Goal: Task Accomplishment & Management: Complete application form

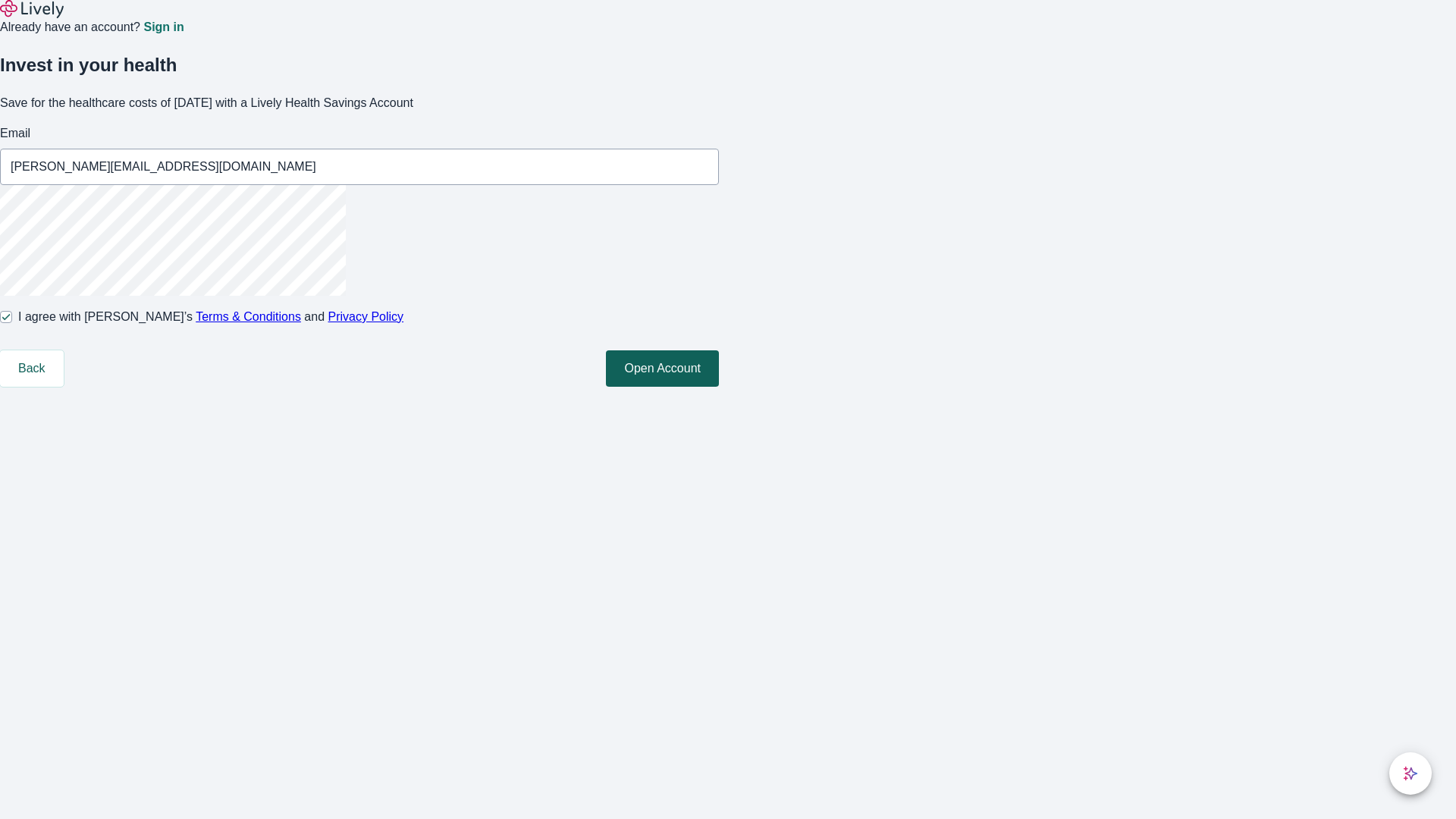
click at [719, 387] on button "Open Account" at bounding box center [662, 369] width 113 height 36
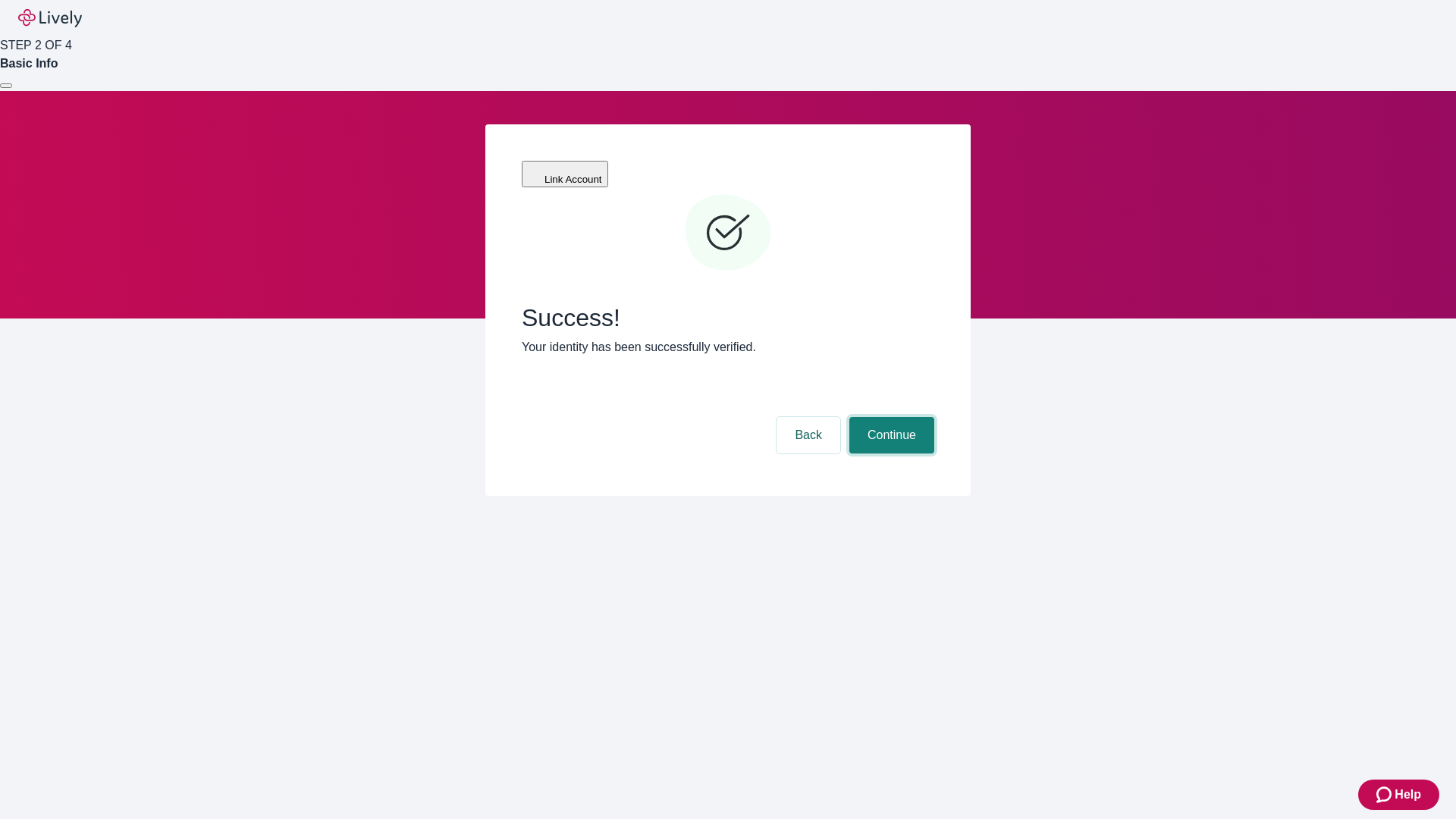
click at [889, 417] on button "Continue" at bounding box center [892, 435] width 85 height 36
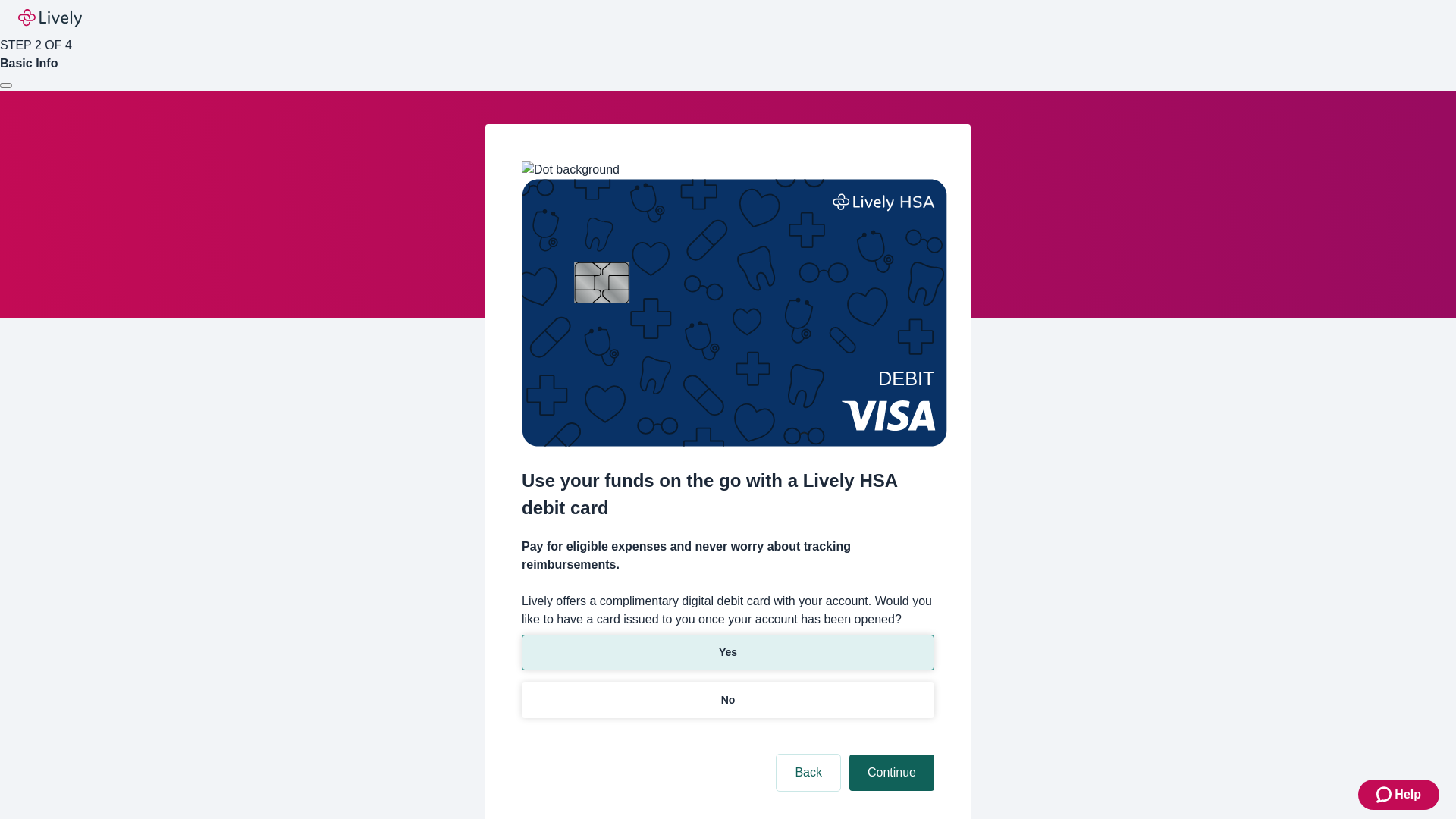
click at [728, 692] on p "No" at bounding box center [728, 699] width 14 height 16
click at [889, 755] on button "Continue" at bounding box center [892, 773] width 85 height 36
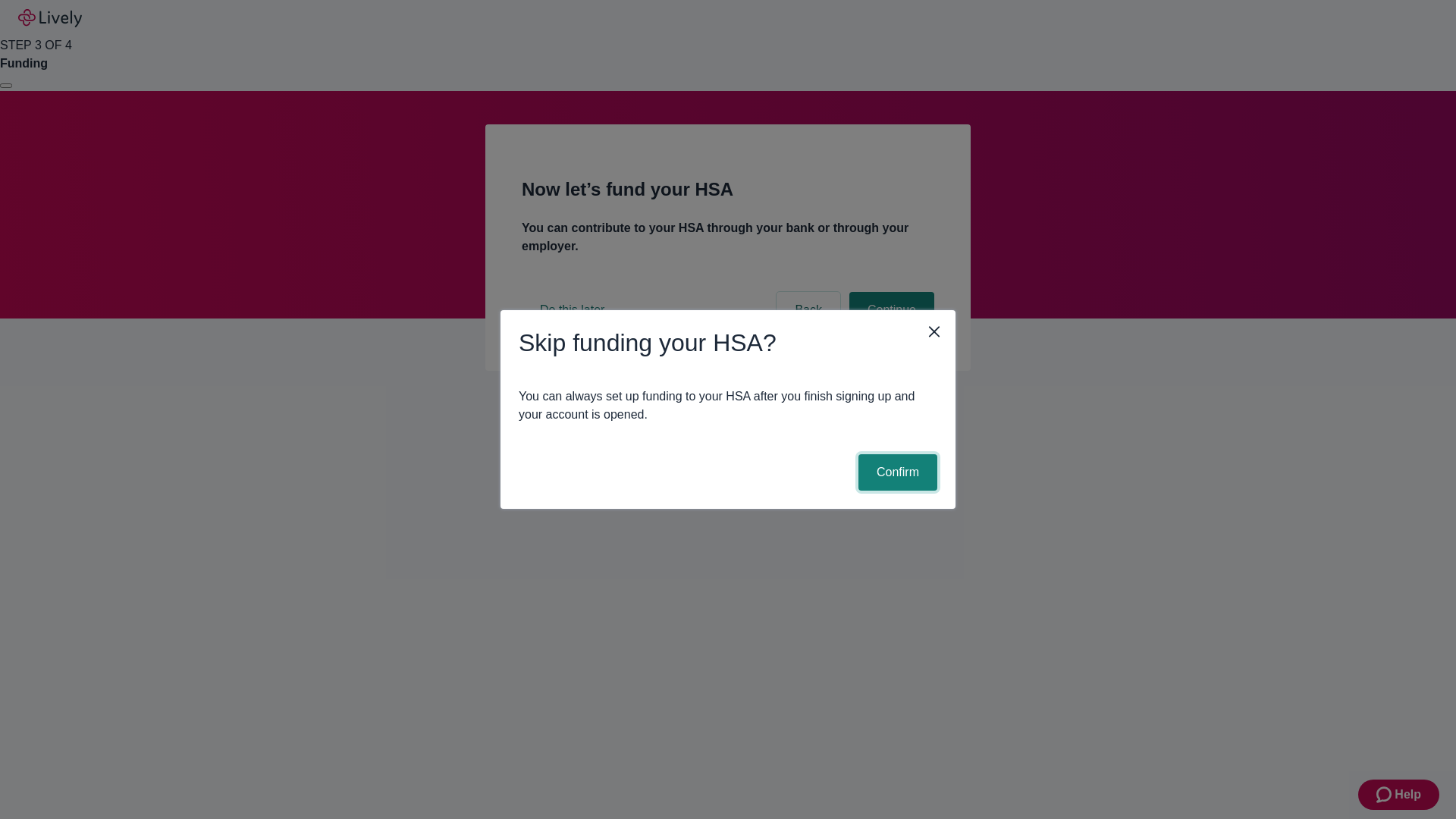
click at [896, 473] on button "Confirm" at bounding box center [898, 473] width 79 height 36
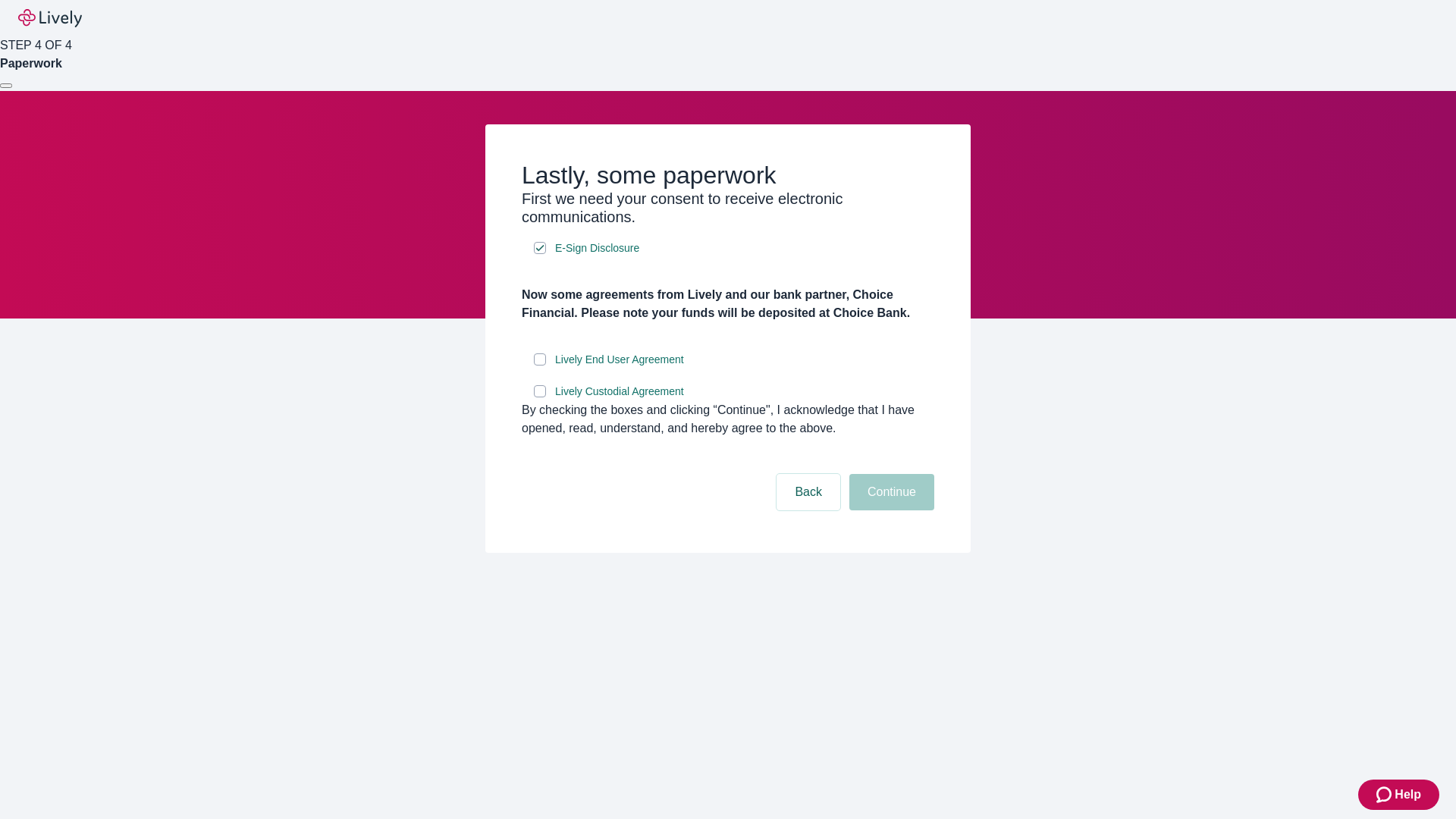
click at [540, 365] on input "Lively End User Agreement" at bounding box center [540, 359] width 12 height 12
checkbox input "true"
click at [540, 398] on input "Lively Custodial Agreement" at bounding box center [540, 391] width 12 height 12
checkbox input "true"
click at [889, 511] on button "Continue" at bounding box center [892, 492] width 85 height 36
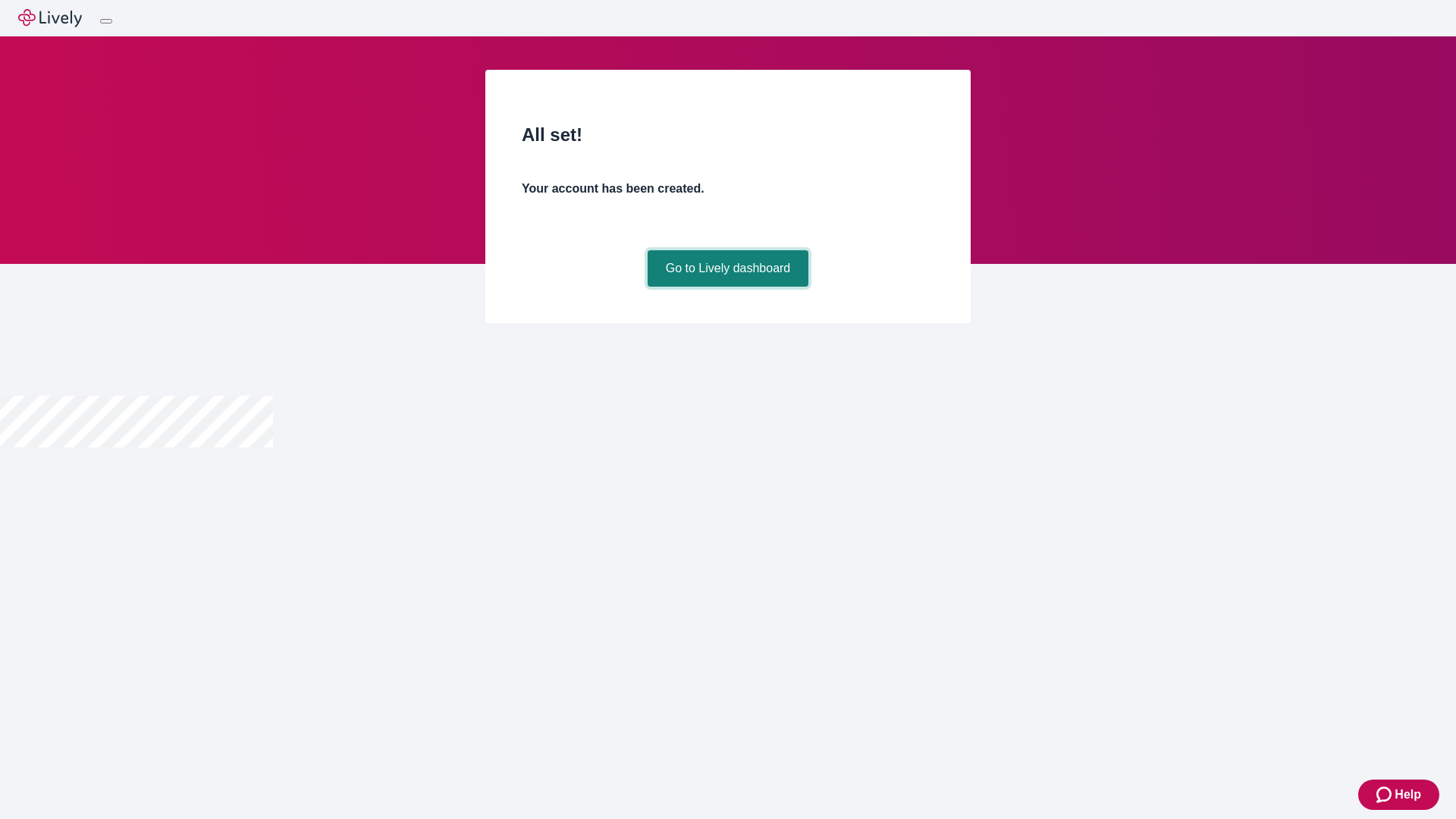
click at [728, 286] on link "Go to Lively dashboard" at bounding box center [728, 268] width 162 height 36
